Goal: Task Accomplishment & Management: Manage account settings

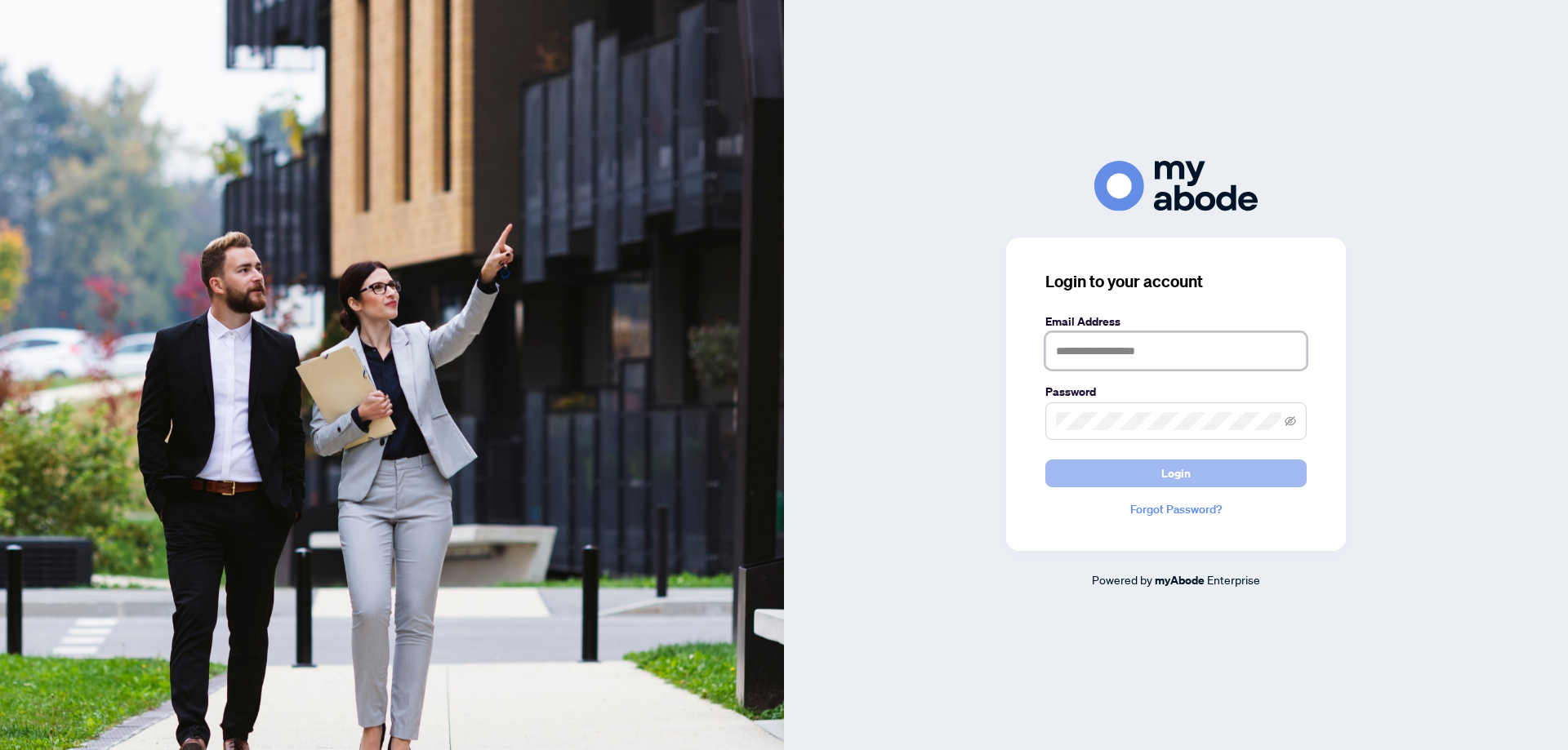
type input "**********"
click at [1172, 478] on span "Login" at bounding box center [1176, 473] width 30 height 26
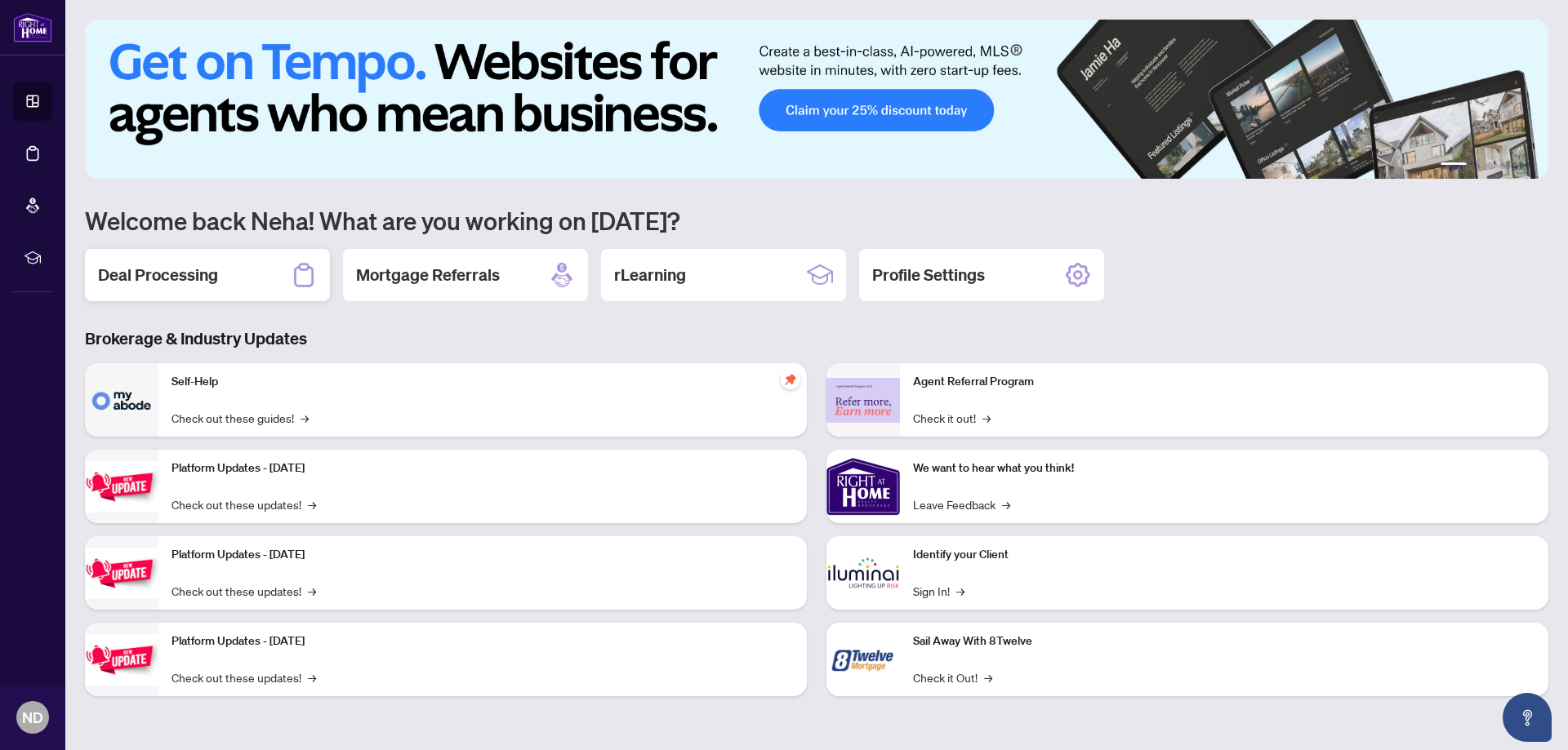
click at [162, 276] on h2 "Deal Processing" at bounding box center [158, 275] width 120 height 23
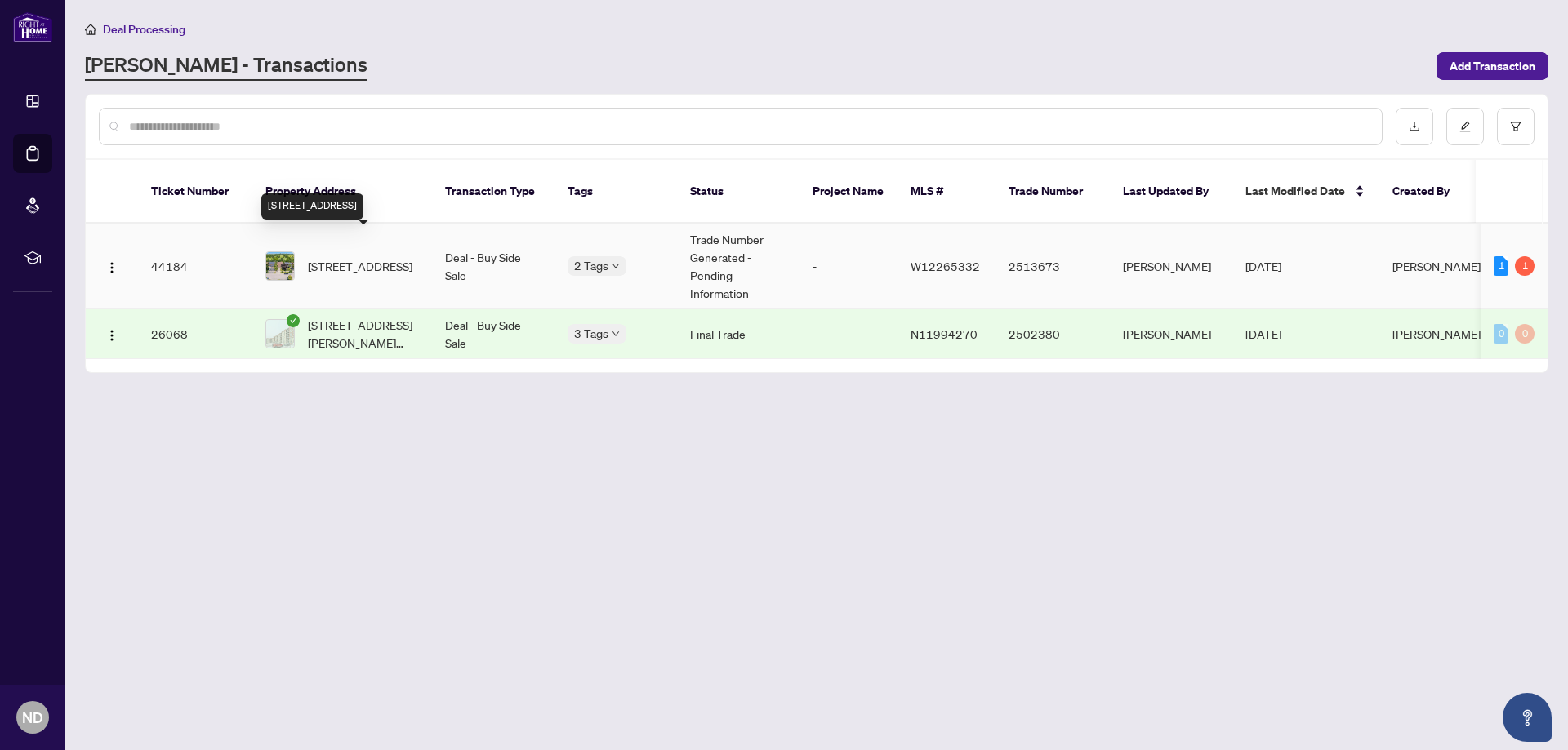
click at [365, 257] on span "[STREET_ADDRESS]" at bounding box center [360, 265] width 105 height 18
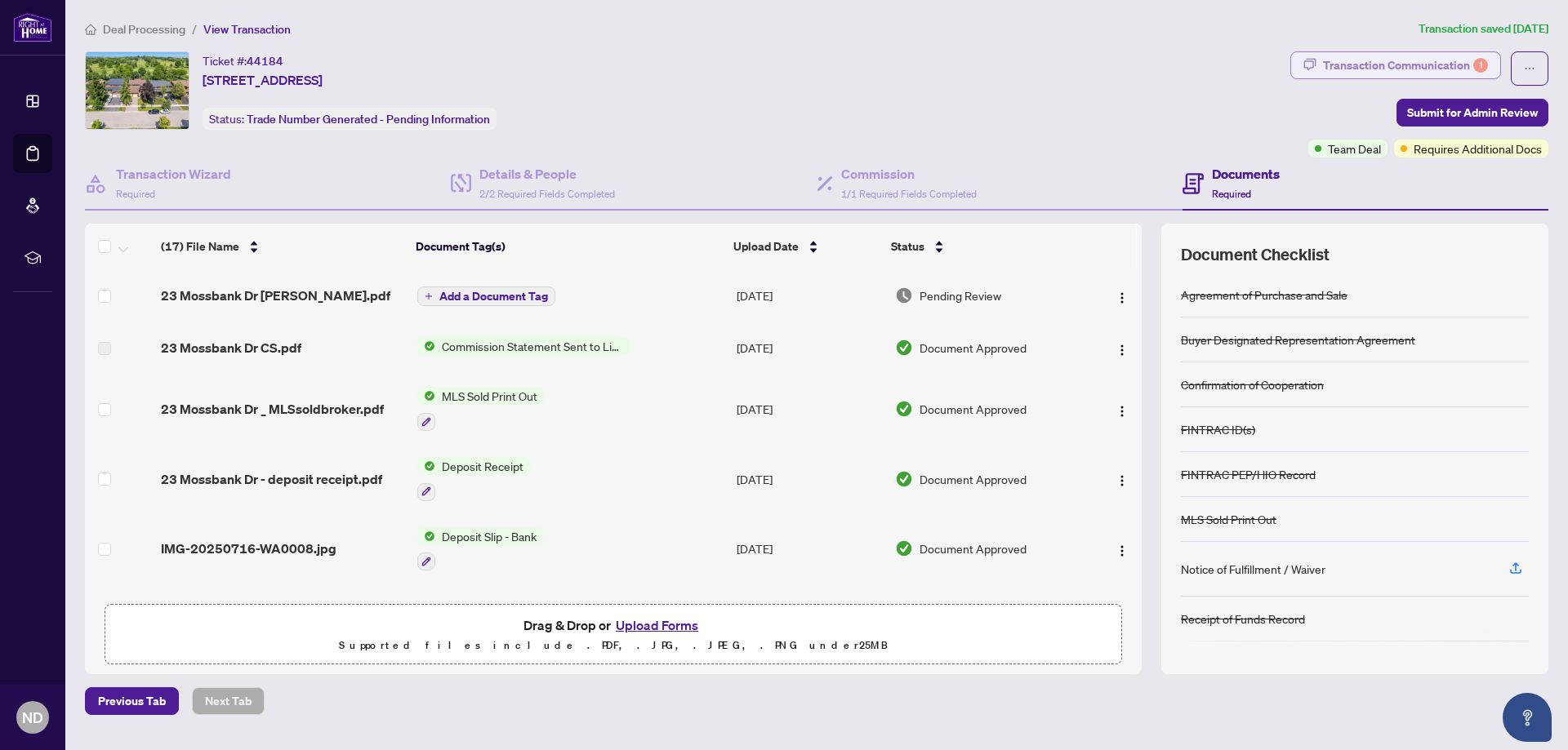
click at [1343, 68] on div "Transaction Communication 1" at bounding box center [1405, 65] width 165 height 26
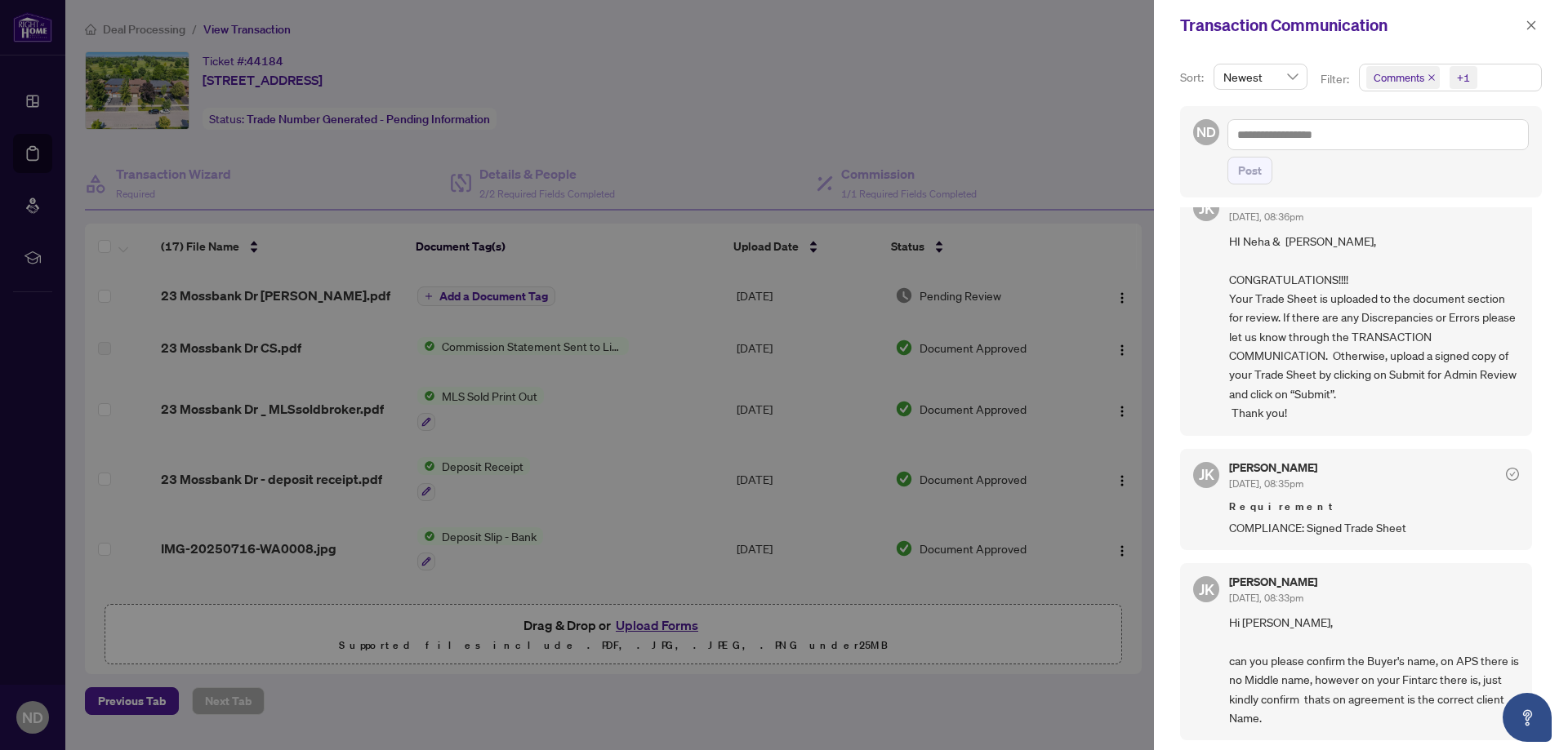
scroll to position [4, 0]
click at [1529, 25] on icon "close" at bounding box center [1531, 25] width 11 height 11
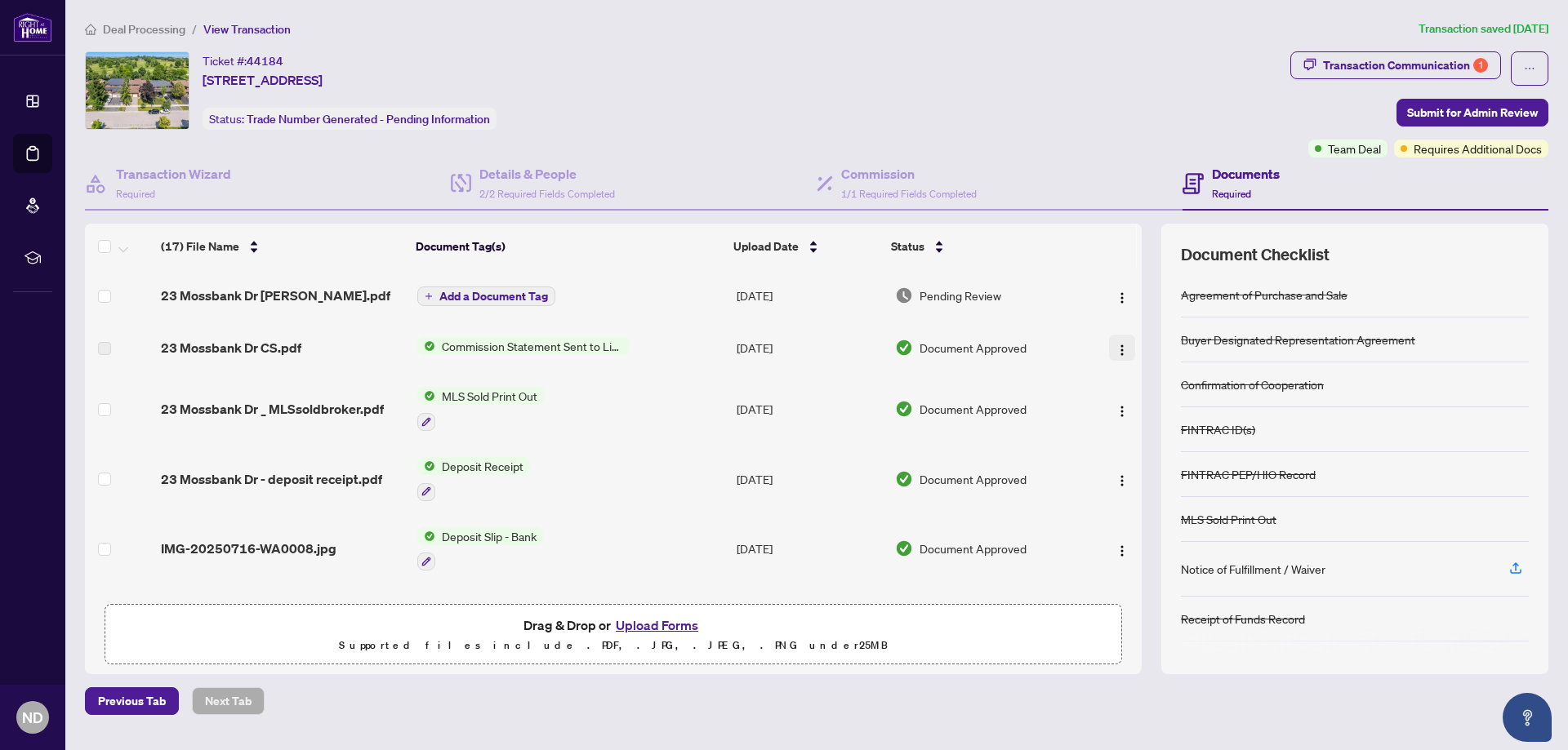
click at [1116, 351] on img "button" at bounding box center [1122, 350] width 13 height 13
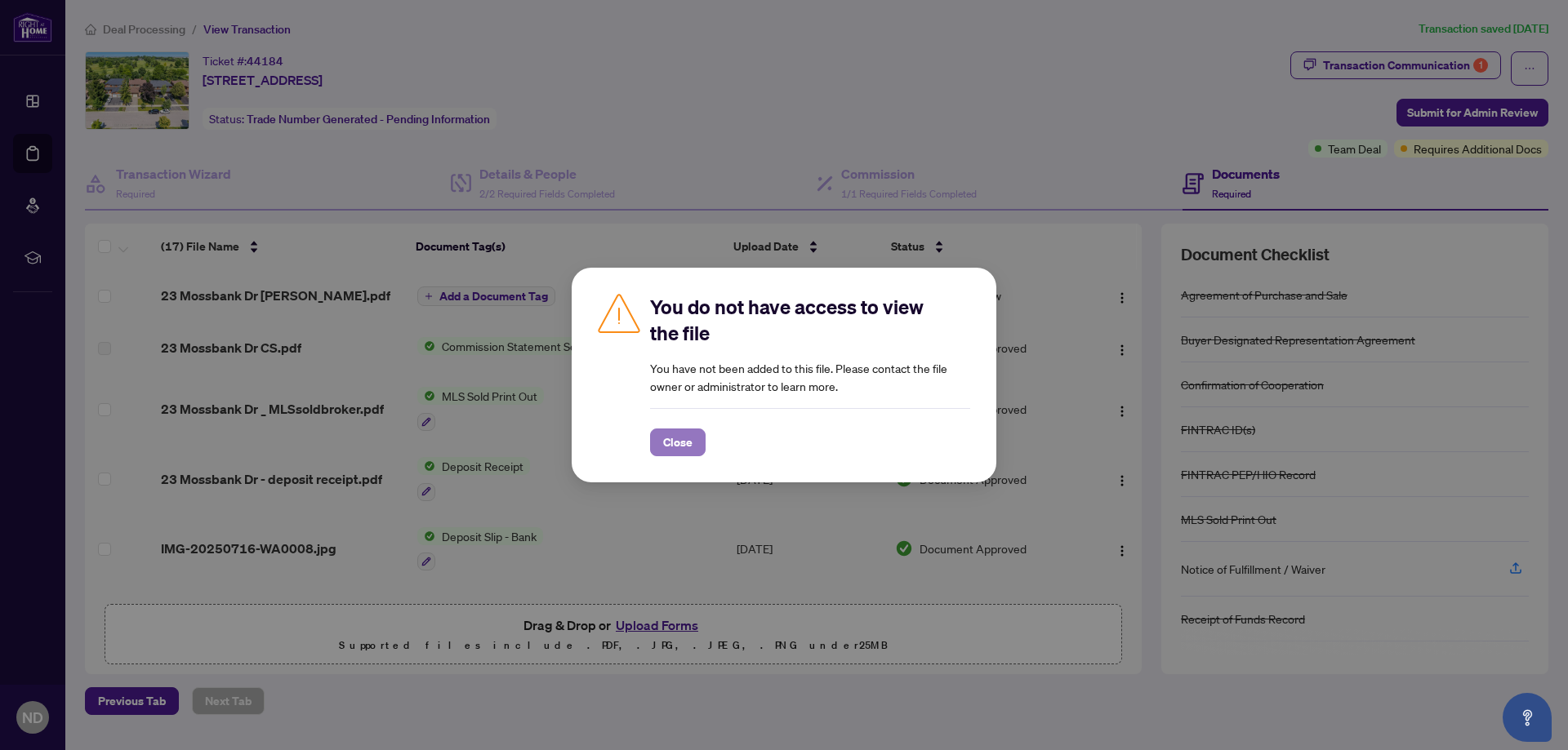
click at [674, 448] on span "Close" at bounding box center [678, 442] width 30 height 26
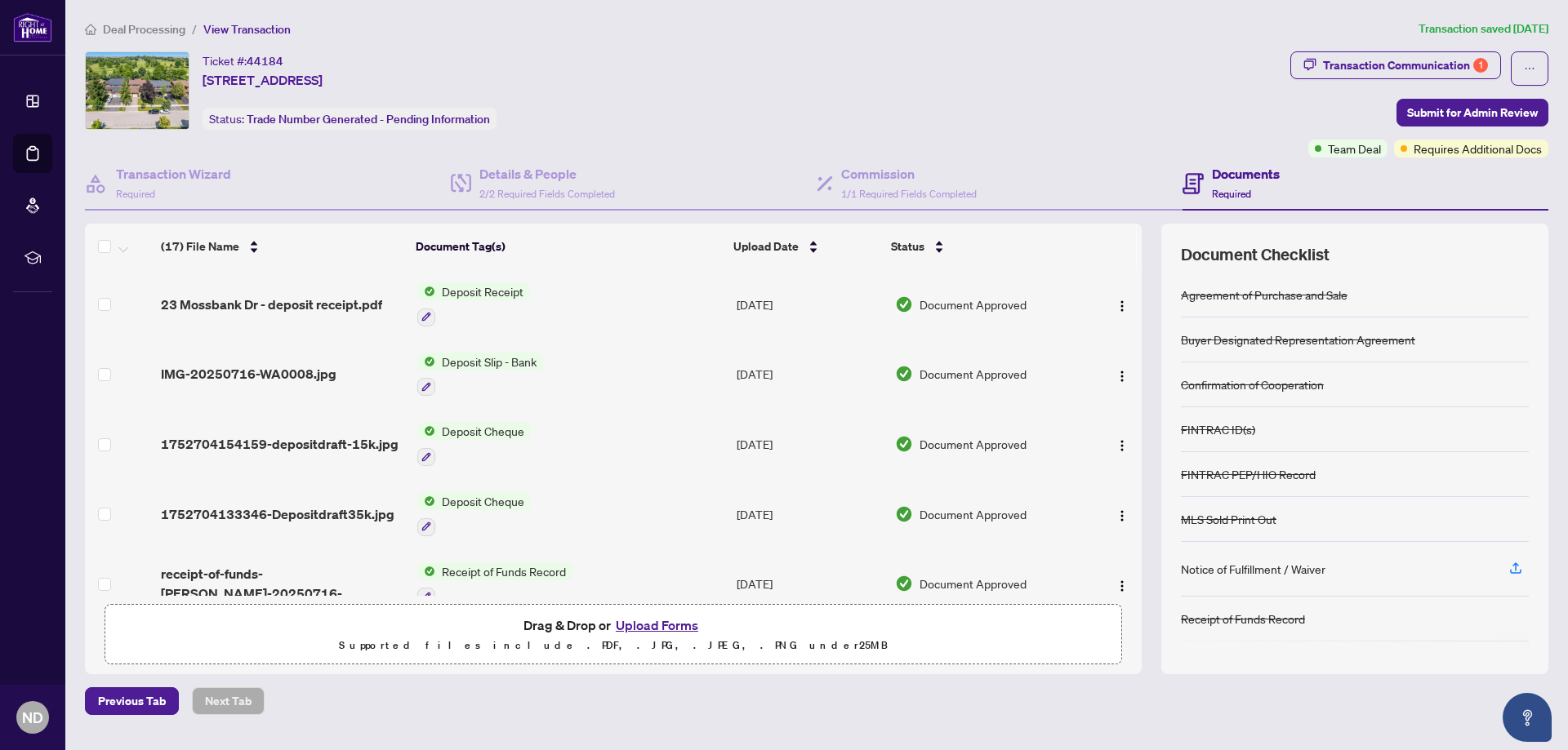
scroll to position [0, 0]
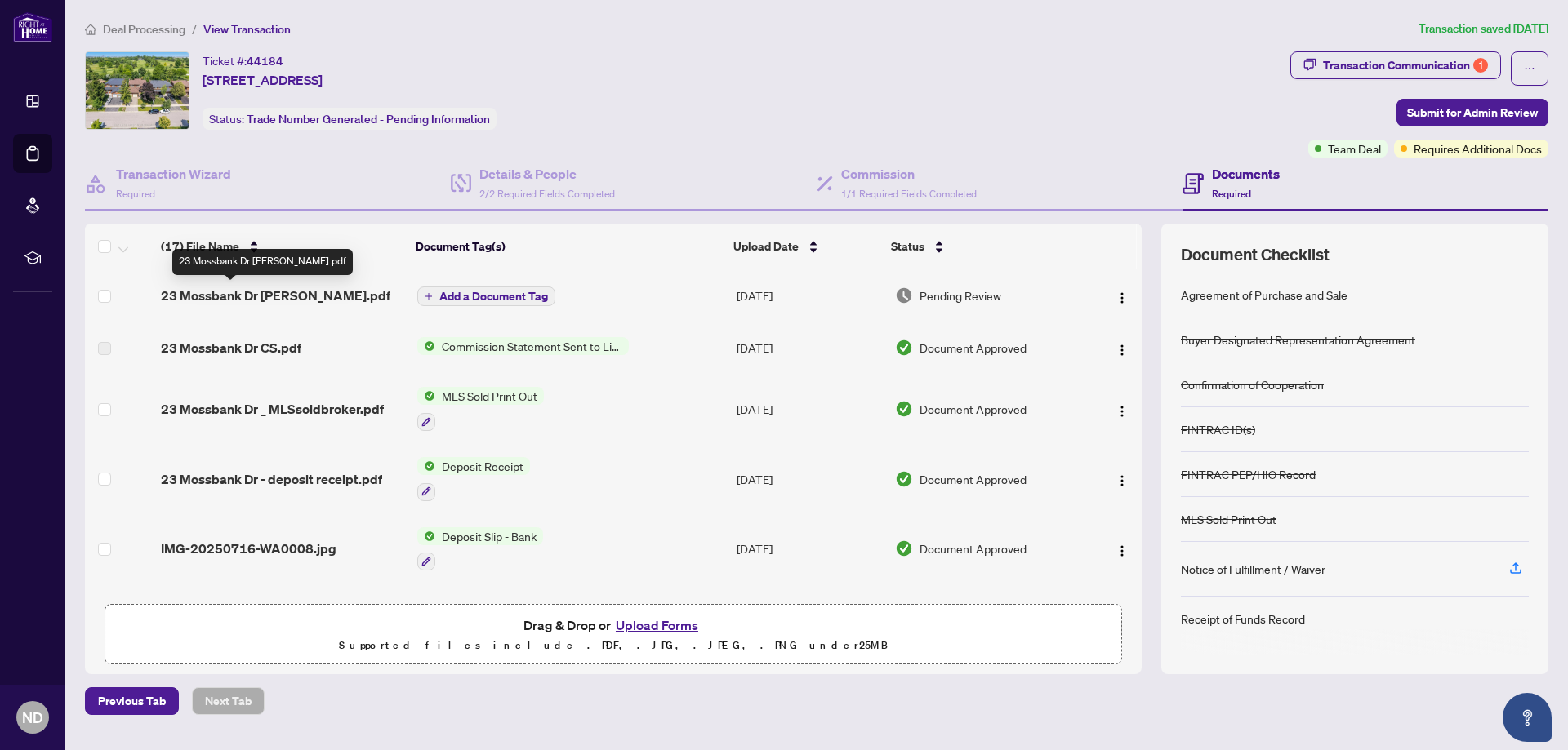
click at [213, 291] on span "23 Mossbank Dr [PERSON_NAME].pdf" at bounding box center [276, 295] width 229 height 19
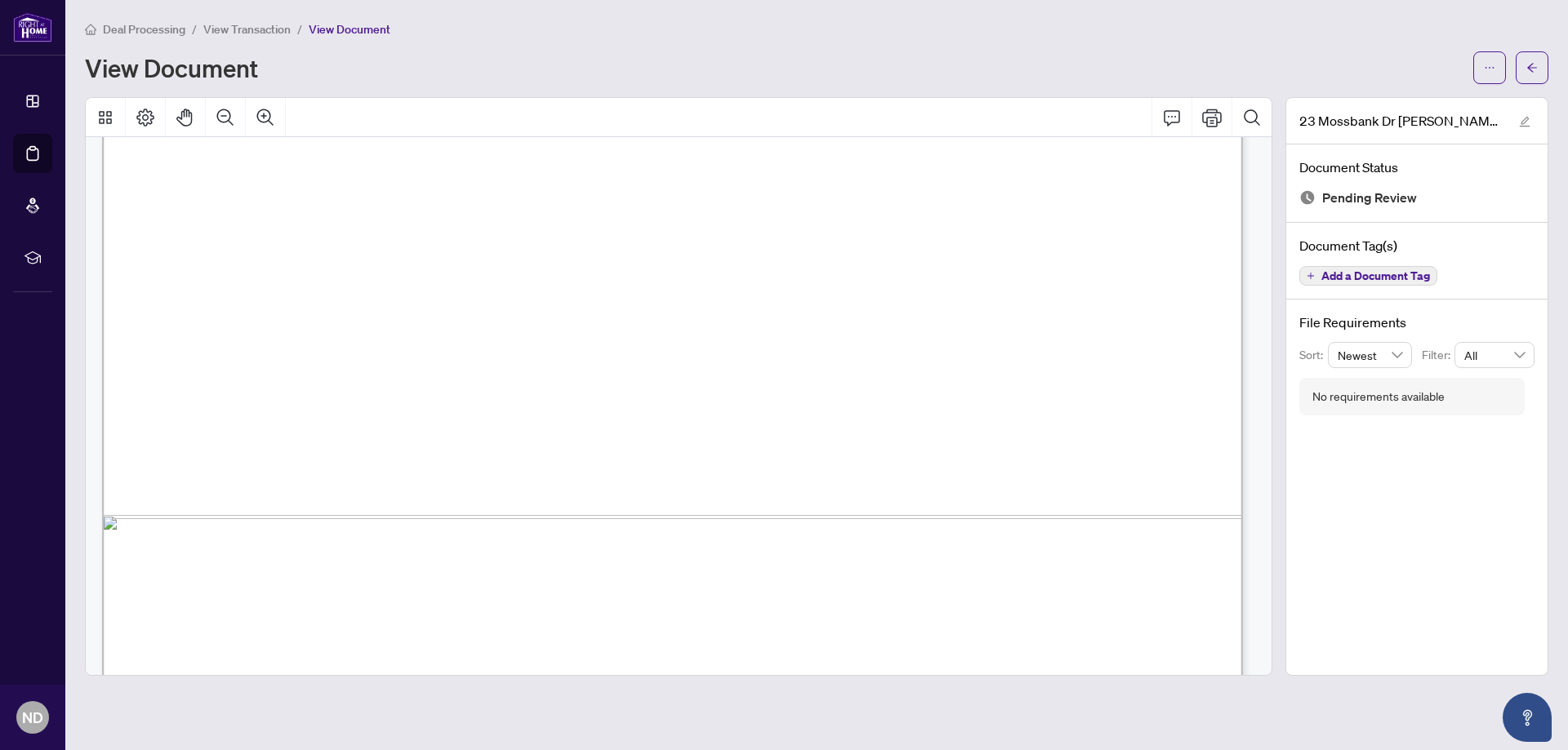
scroll to position [898, 0]
click at [103, 108] on icon "Thumbnails" at bounding box center [105, 117] width 19 height 19
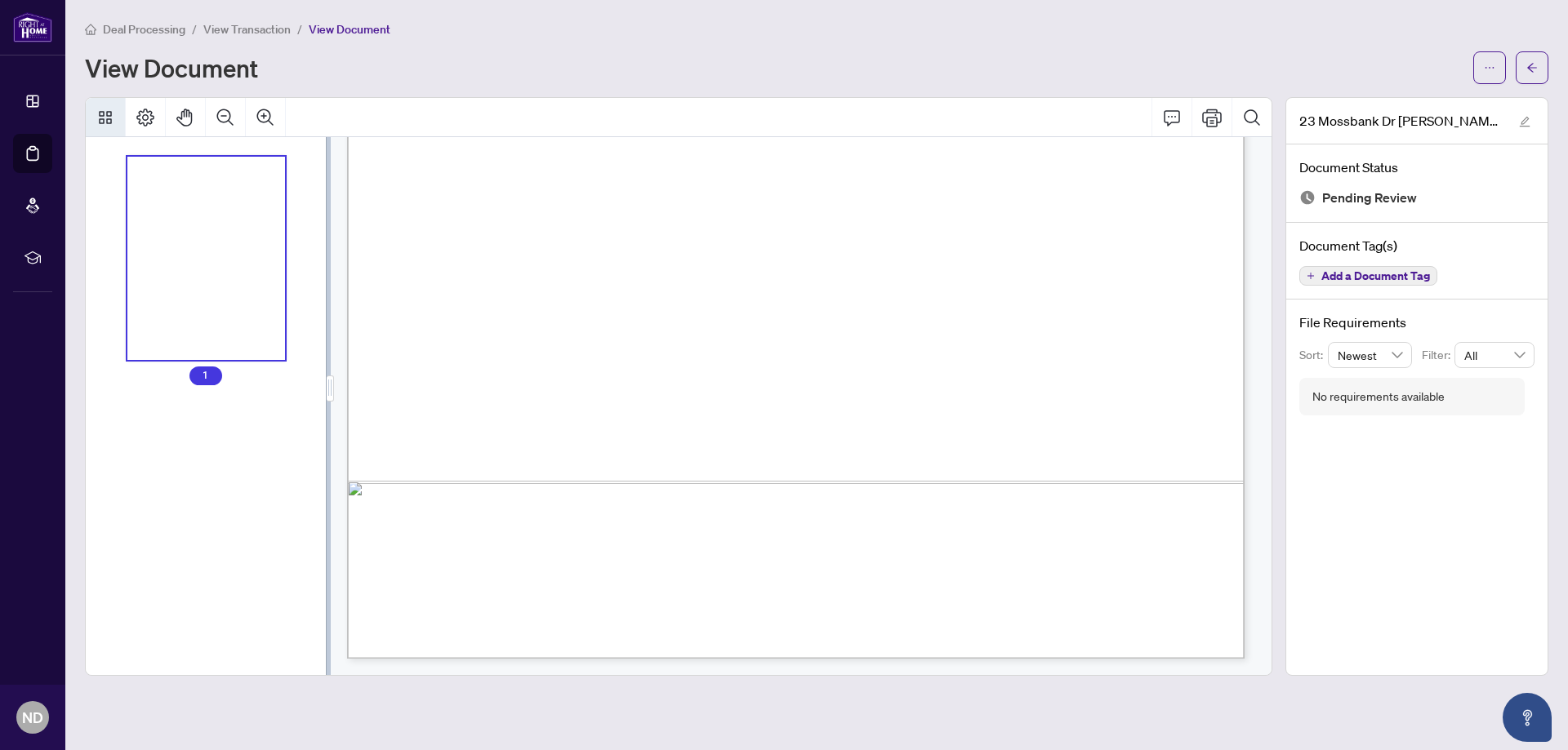
scroll to position [656, 0]
click at [1488, 67] on icon "ellipsis" at bounding box center [1489, 68] width 11 height 11
click at [1401, 102] on span "Download" at bounding box center [1431, 103] width 124 height 18
click at [1536, 60] on span "button" at bounding box center [1532, 68] width 11 height 26
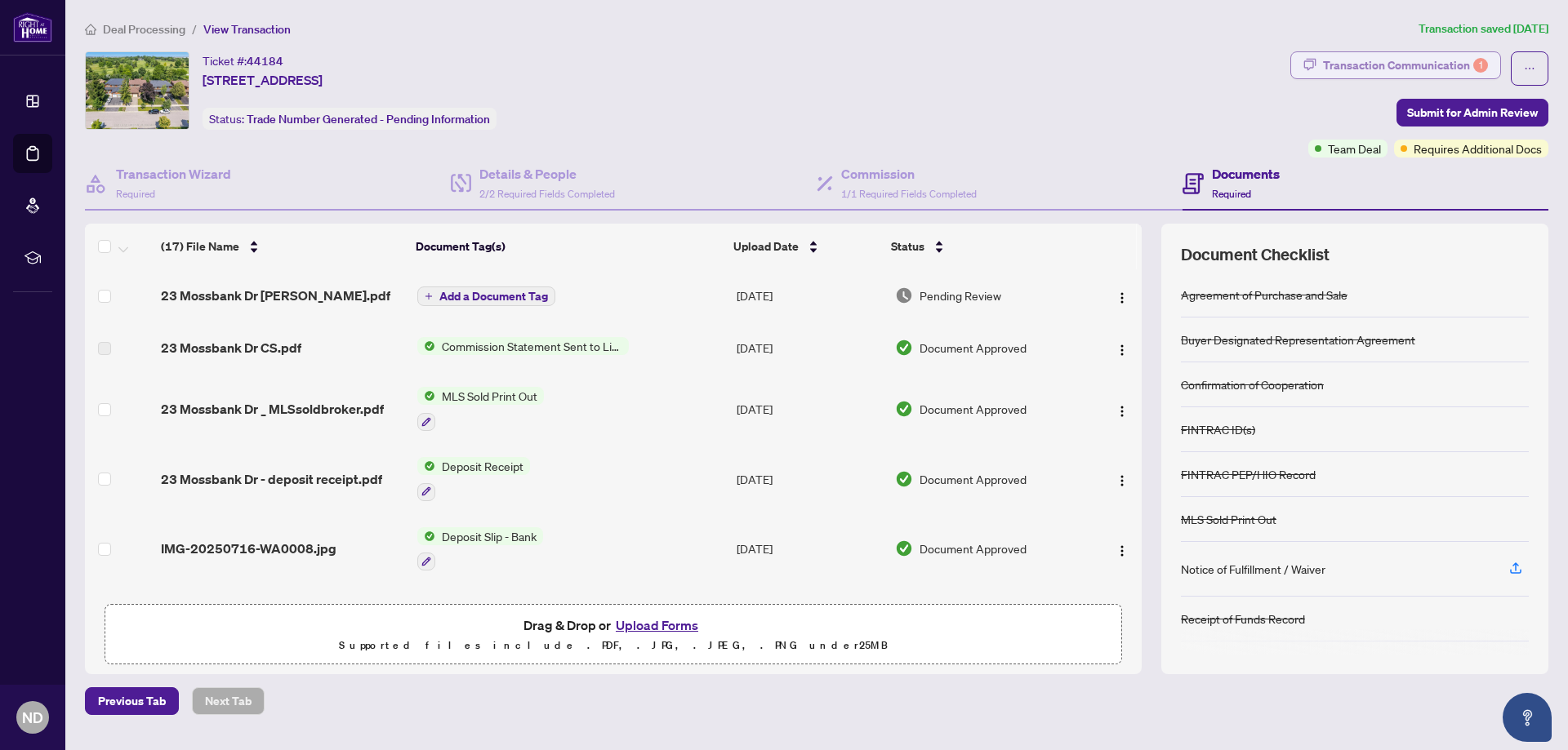
click at [1417, 59] on div "Transaction Communication 1" at bounding box center [1405, 65] width 165 height 26
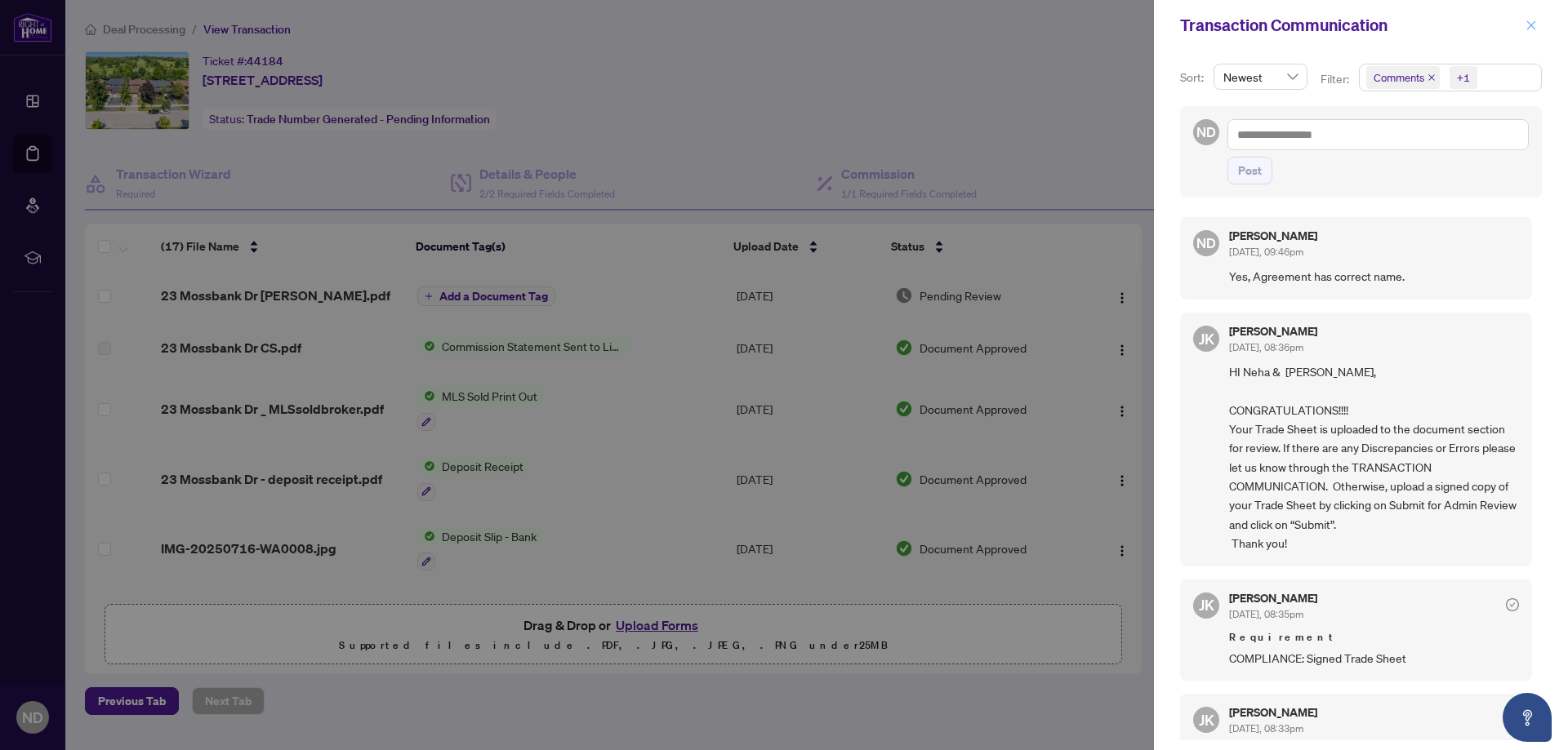
click at [1530, 29] on icon "close" at bounding box center [1531, 25] width 11 height 11
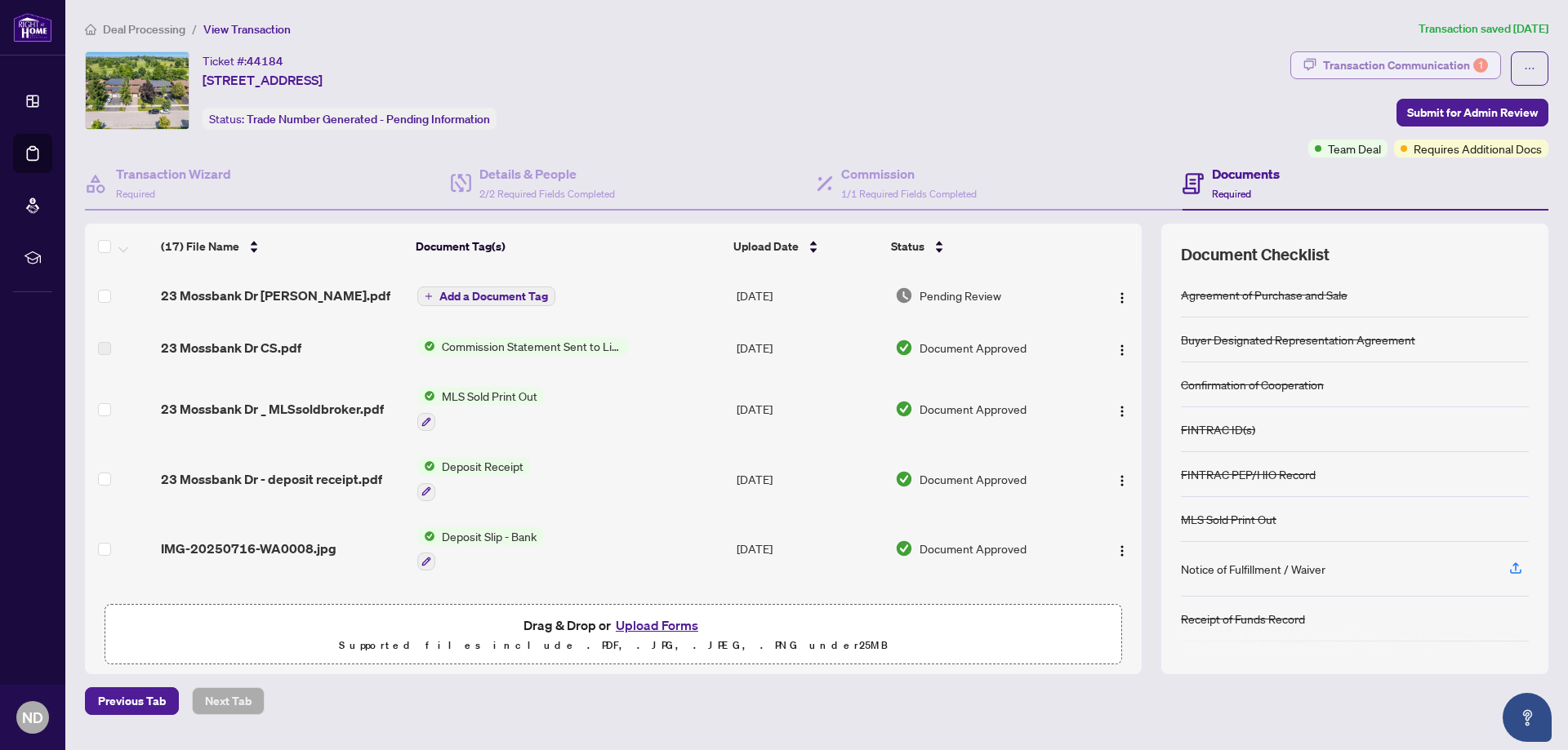
click at [1347, 74] on div "Transaction Communication 1" at bounding box center [1405, 65] width 165 height 26
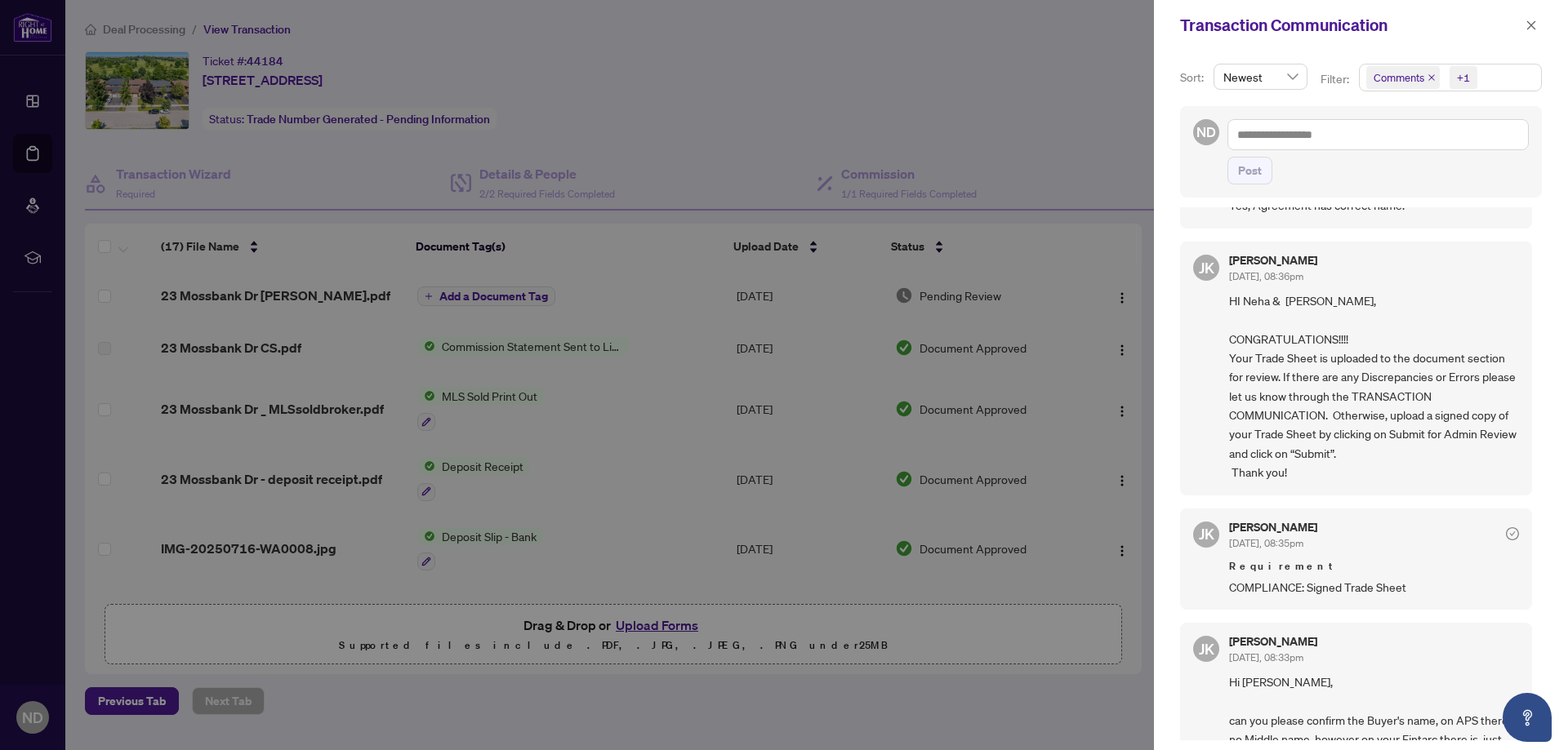
scroll to position [130, 0]
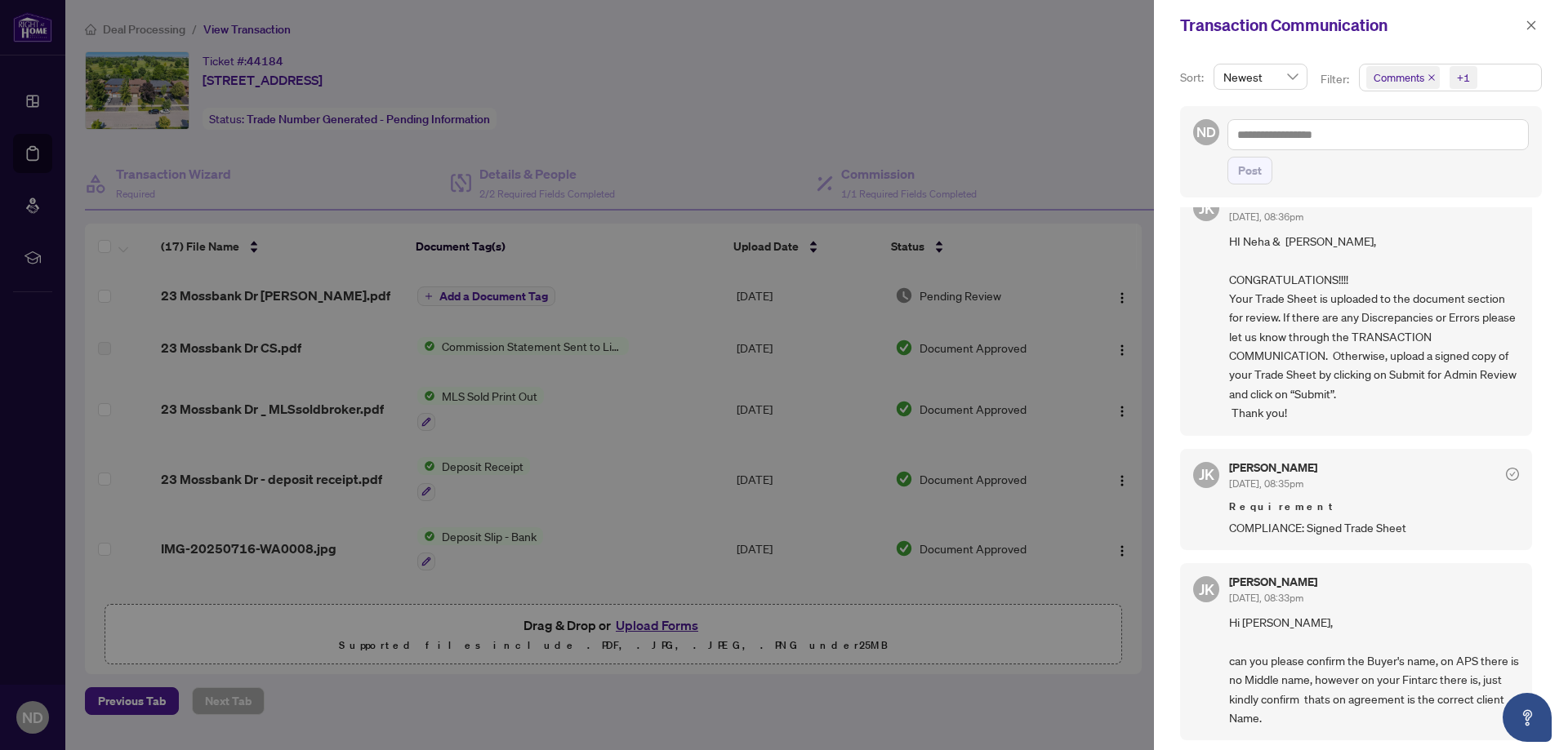
click at [1381, 660] on span "Hi [PERSON_NAME], can you please confirm the Buyer's name, on APS there is no M…" at bounding box center [1374, 670] width 290 height 115
click at [1291, 74] on span "Newest" at bounding box center [1260, 77] width 74 height 24
click at [1266, 140] on div "Oldest" at bounding box center [1260, 135] width 67 height 18
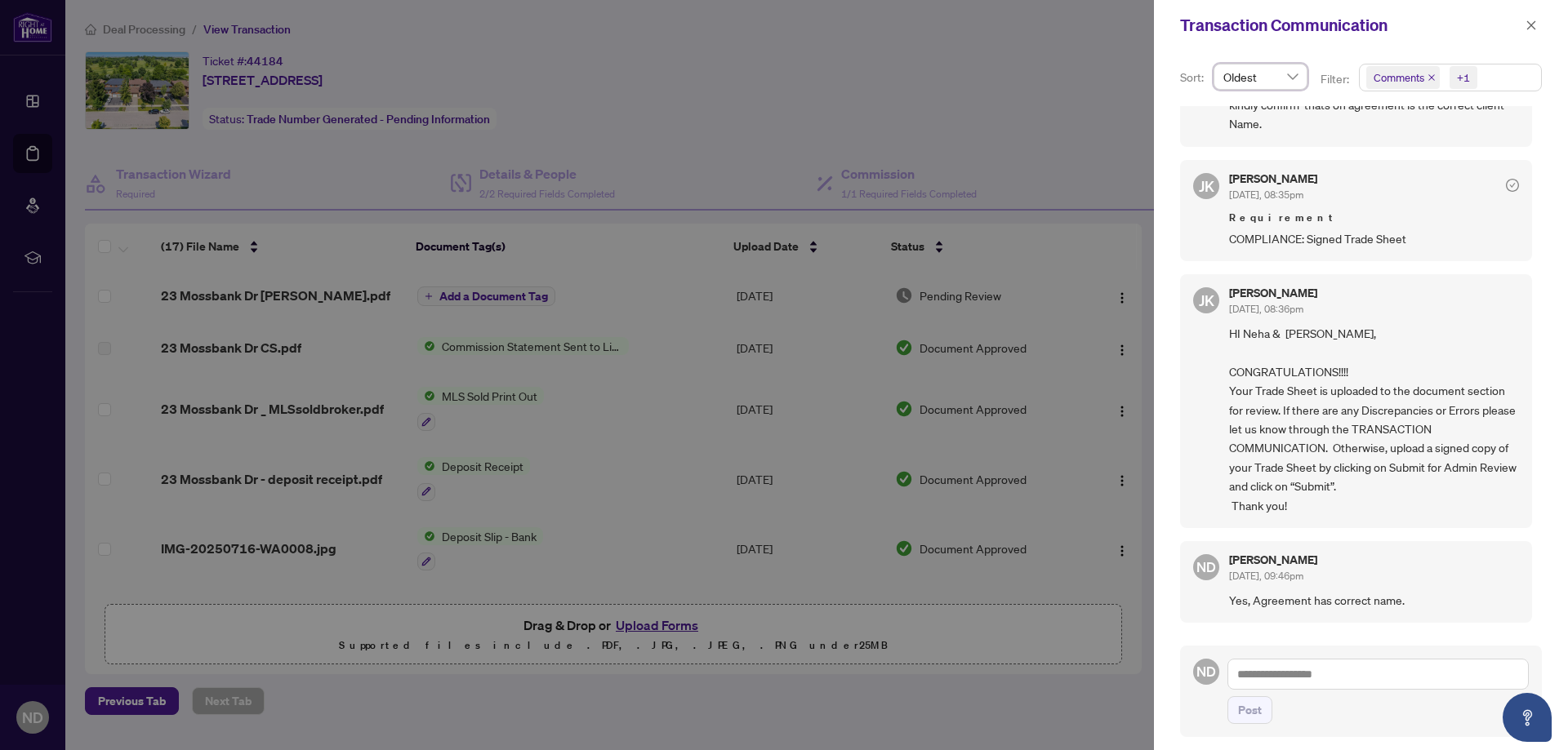
scroll to position [4, 0]
click at [1530, 21] on icon "close" at bounding box center [1531, 25] width 11 height 11
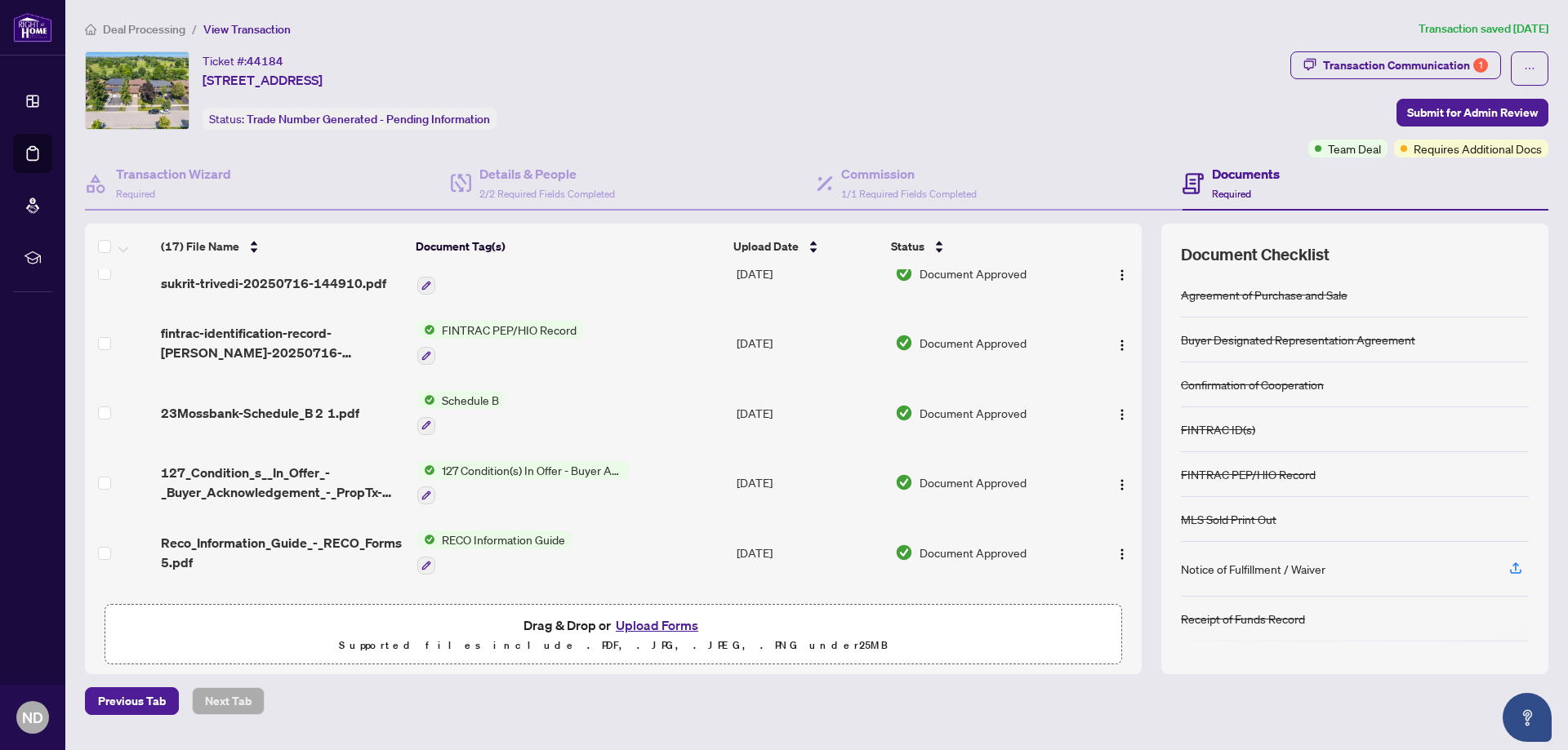
scroll to position [828, 0]
